Goal: Find specific page/section: Find specific page/section

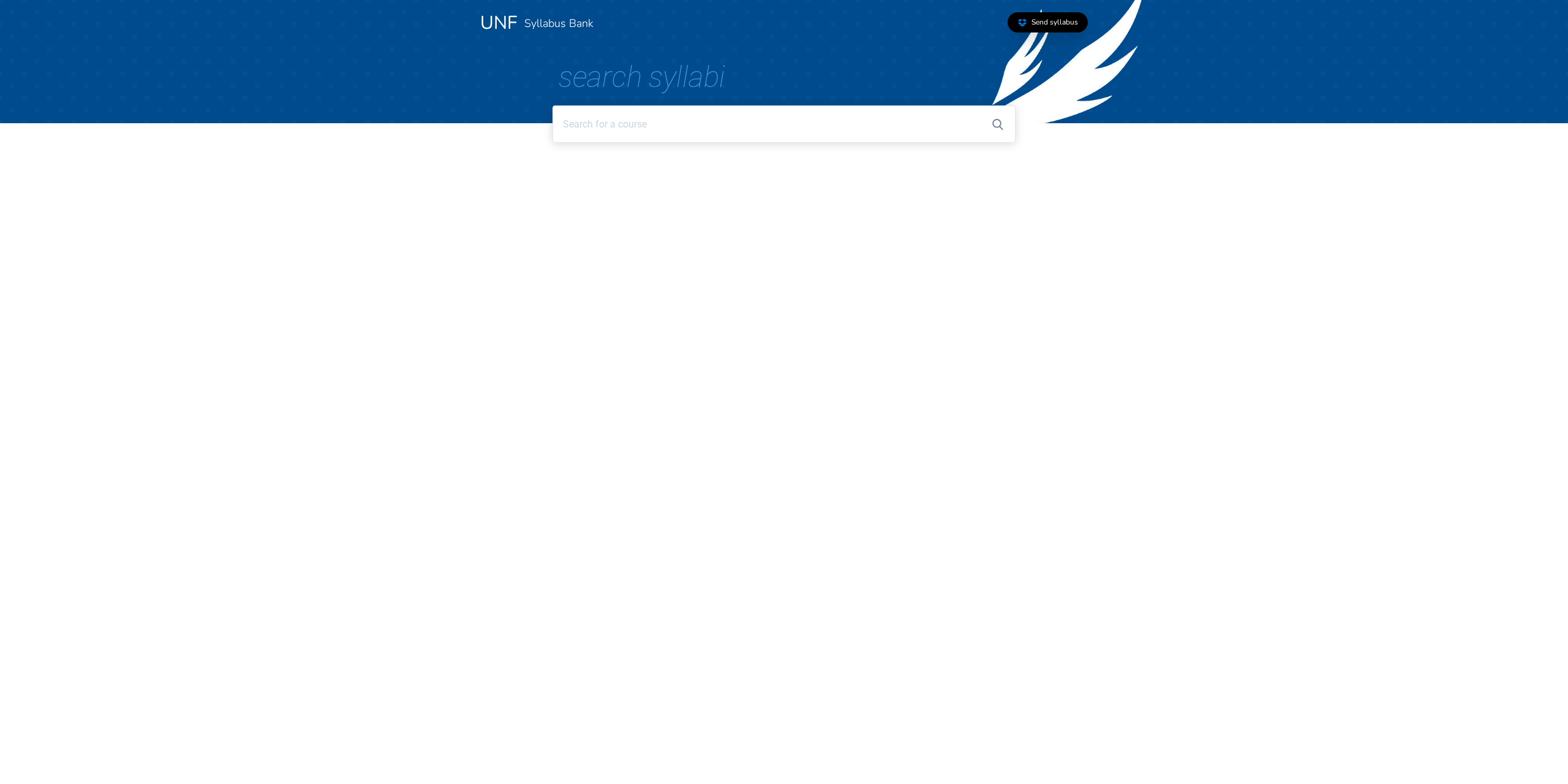
click at [653, 118] on input at bounding box center [784, 124] width 462 height 38
type input "C"
type input "4"
click at [656, 130] on input at bounding box center [784, 124] width 462 height 38
type input "4401"
